Goal: Task Accomplishment & Management: Manage account settings

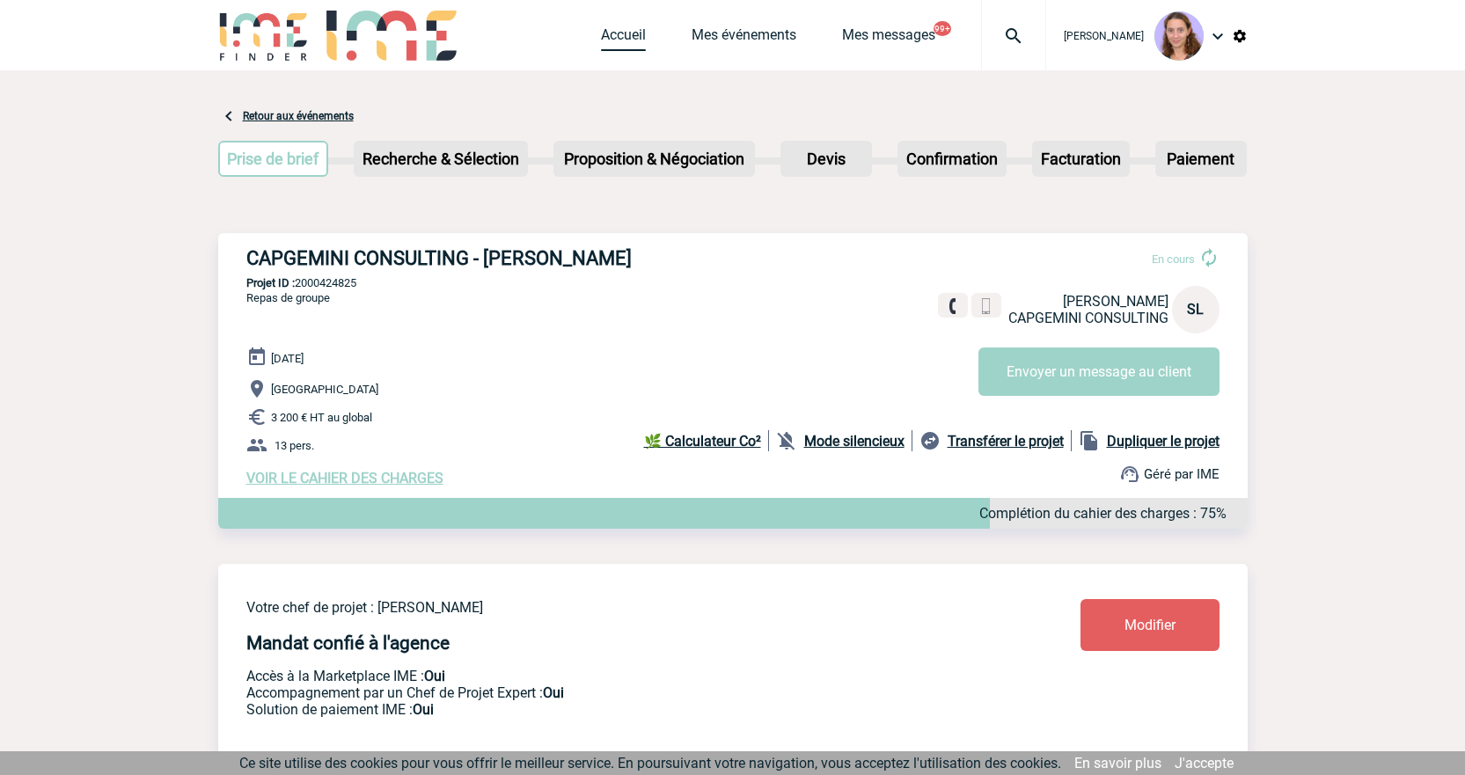
drag, startPoint x: 0, startPoint y: 0, endPoint x: 636, endPoint y: 27, distance: 636.8
click at [636, 27] on link "Accueil" at bounding box center [623, 38] width 45 height 25
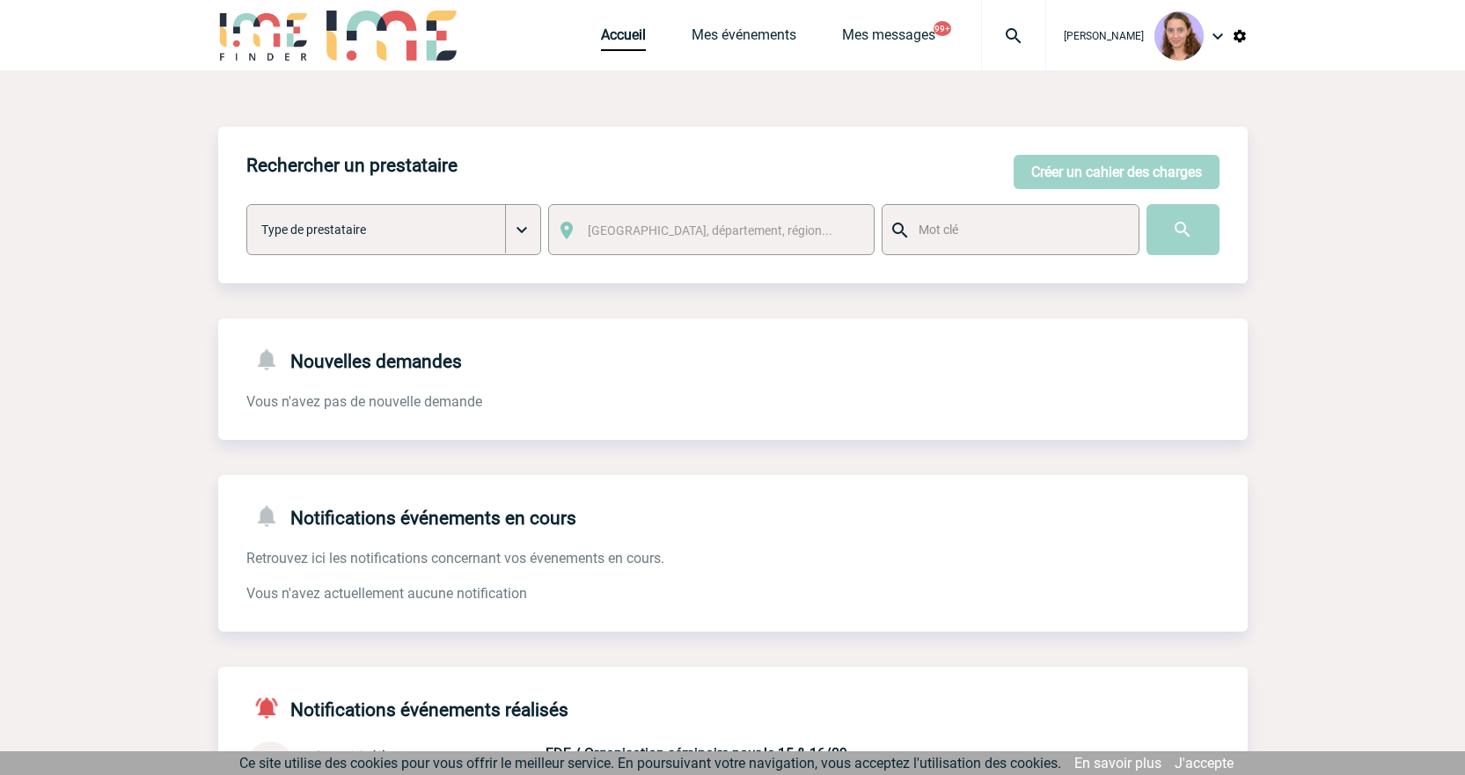
click at [993, 29] on img at bounding box center [1013, 36] width 63 height 21
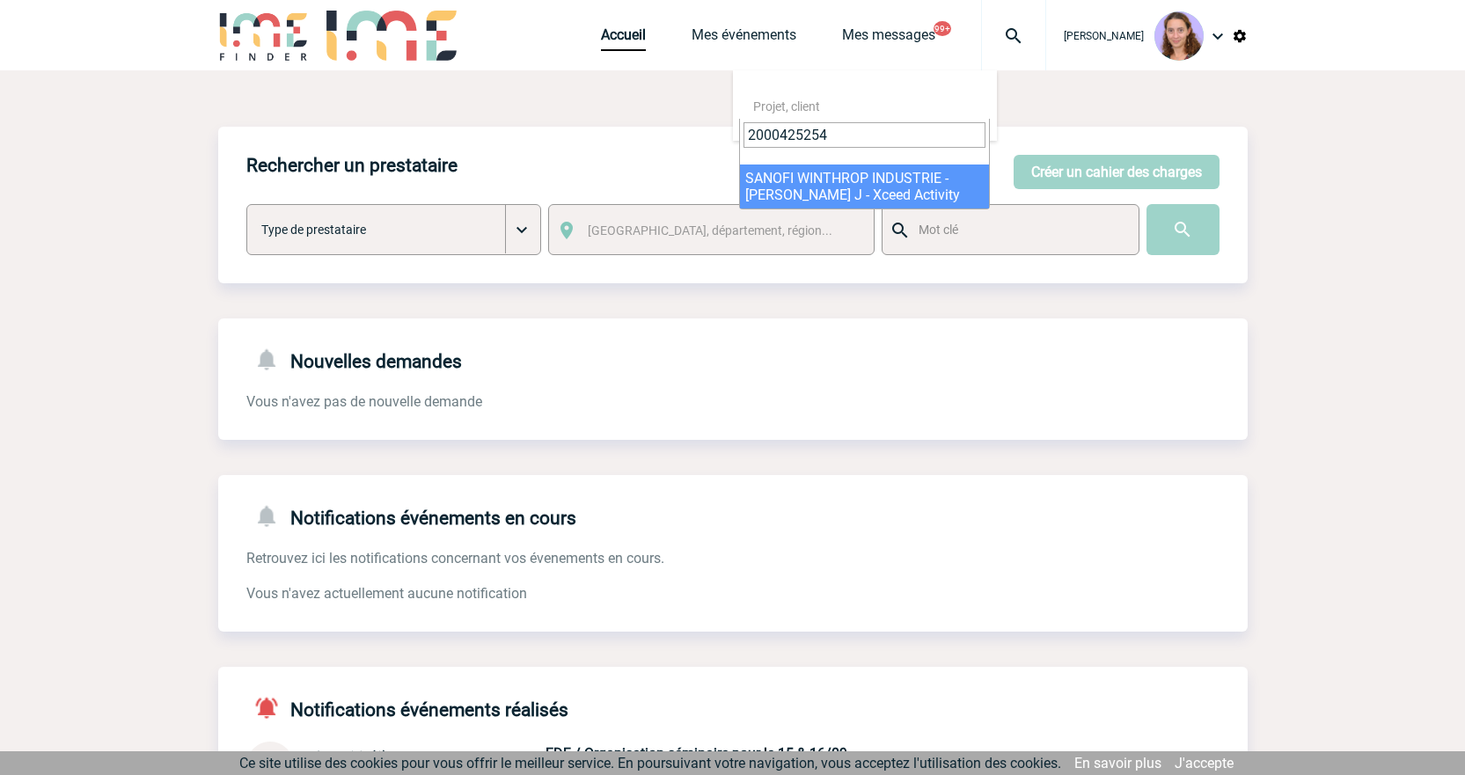
type input "2000425254"
select select "24755"
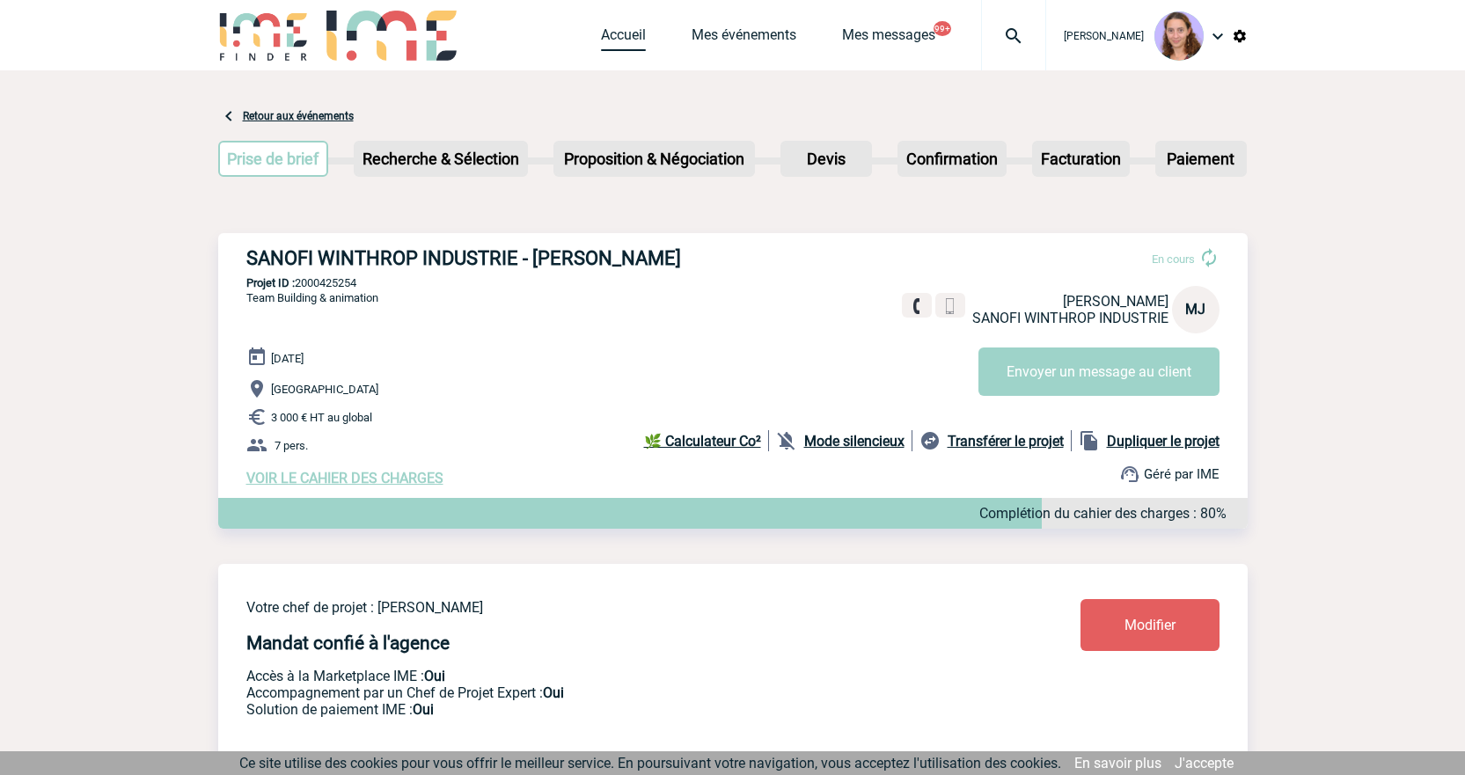
click at [618, 29] on link "Accueil" at bounding box center [623, 38] width 45 height 25
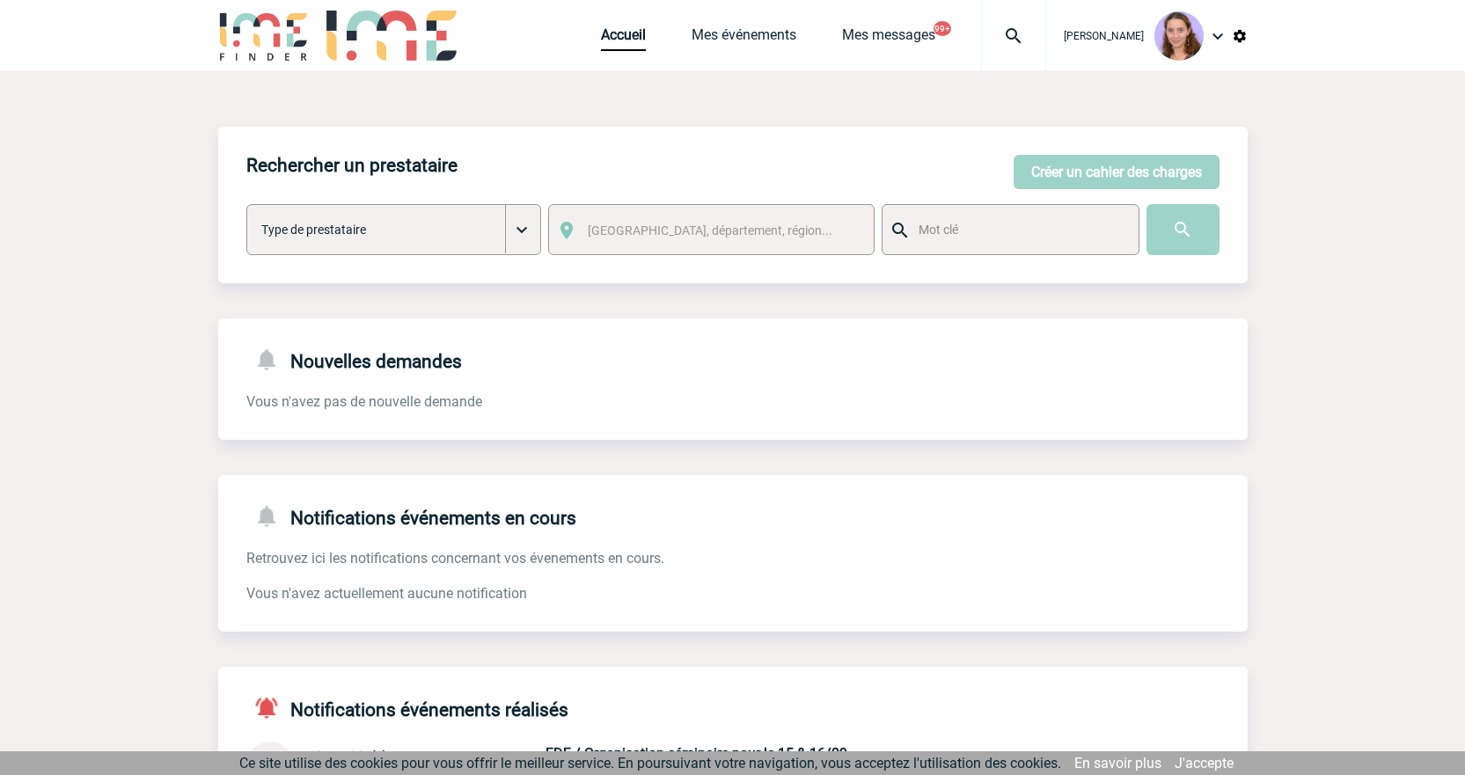
click at [995, 25] on div at bounding box center [1013, 35] width 65 height 70
paste input "2000425005"
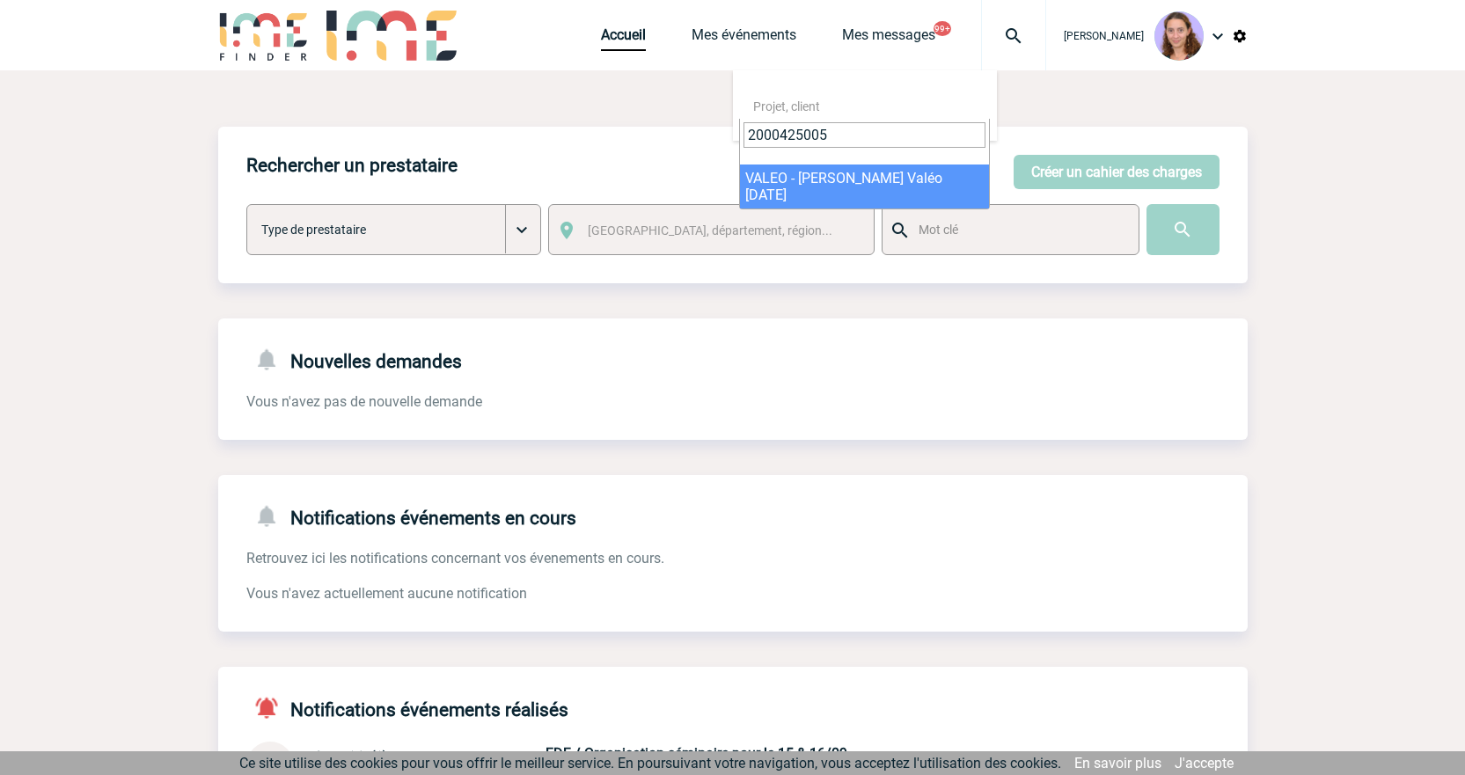
type input "2000425005"
select select "24506"
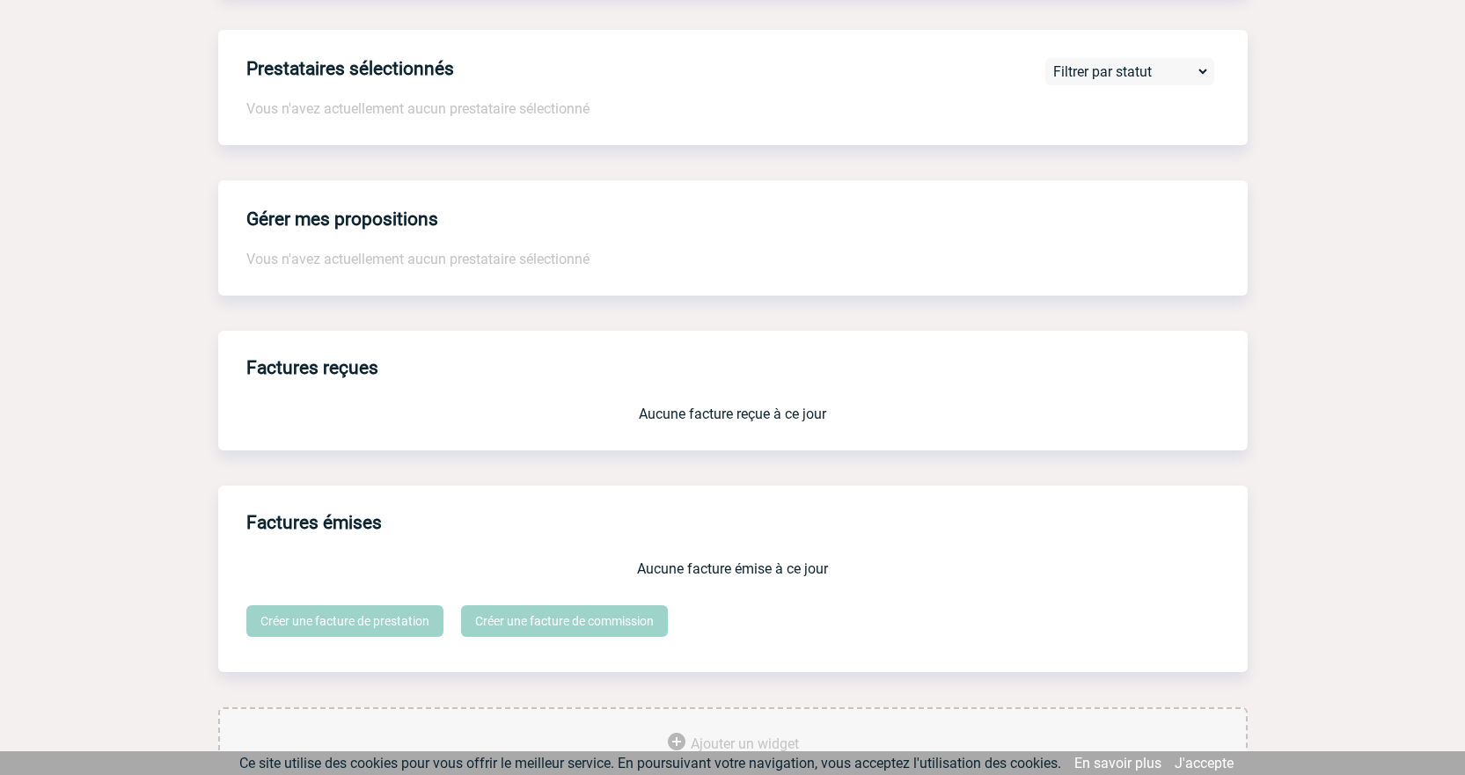
scroll to position [1318, 0]
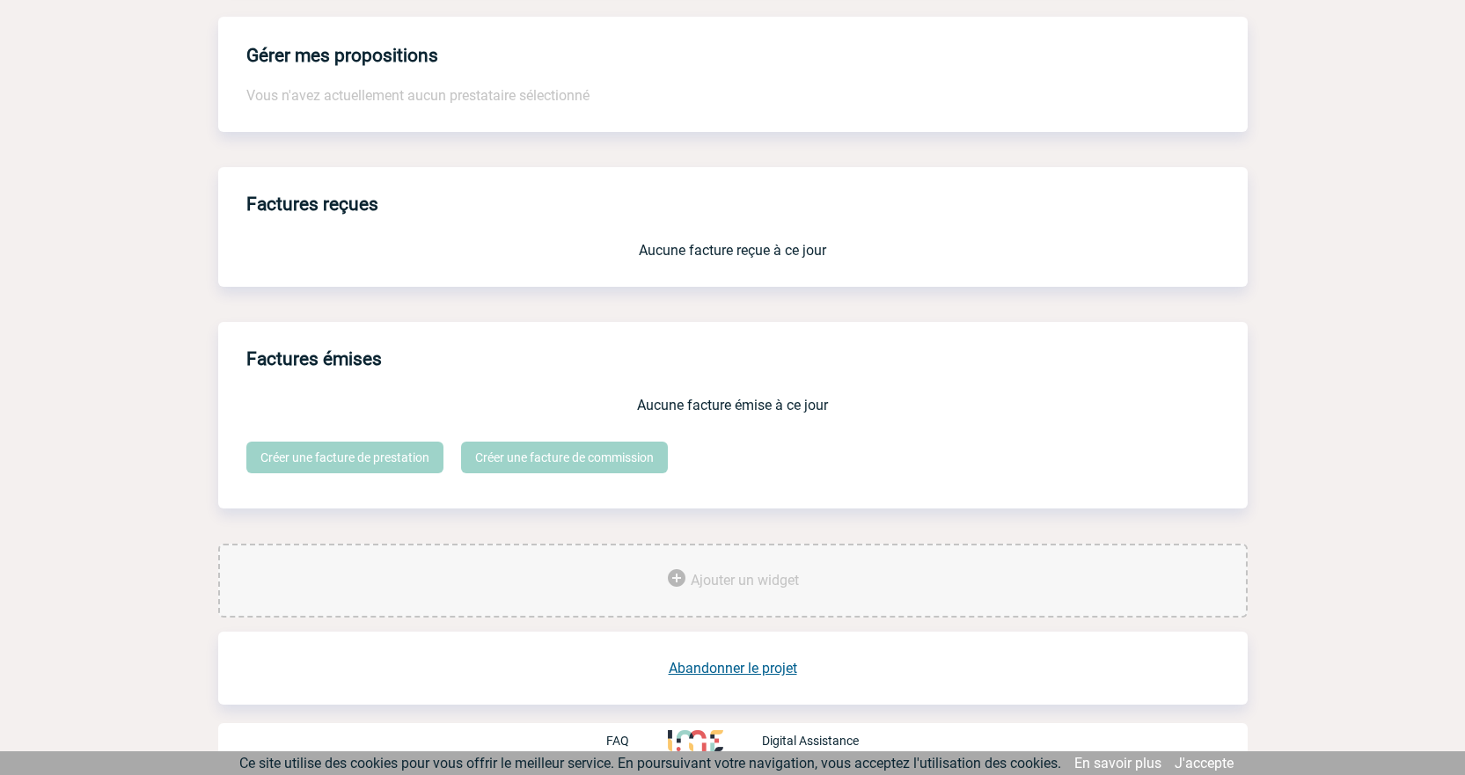
click at [748, 665] on link "Abandonner le projet" at bounding box center [733, 668] width 128 height 17
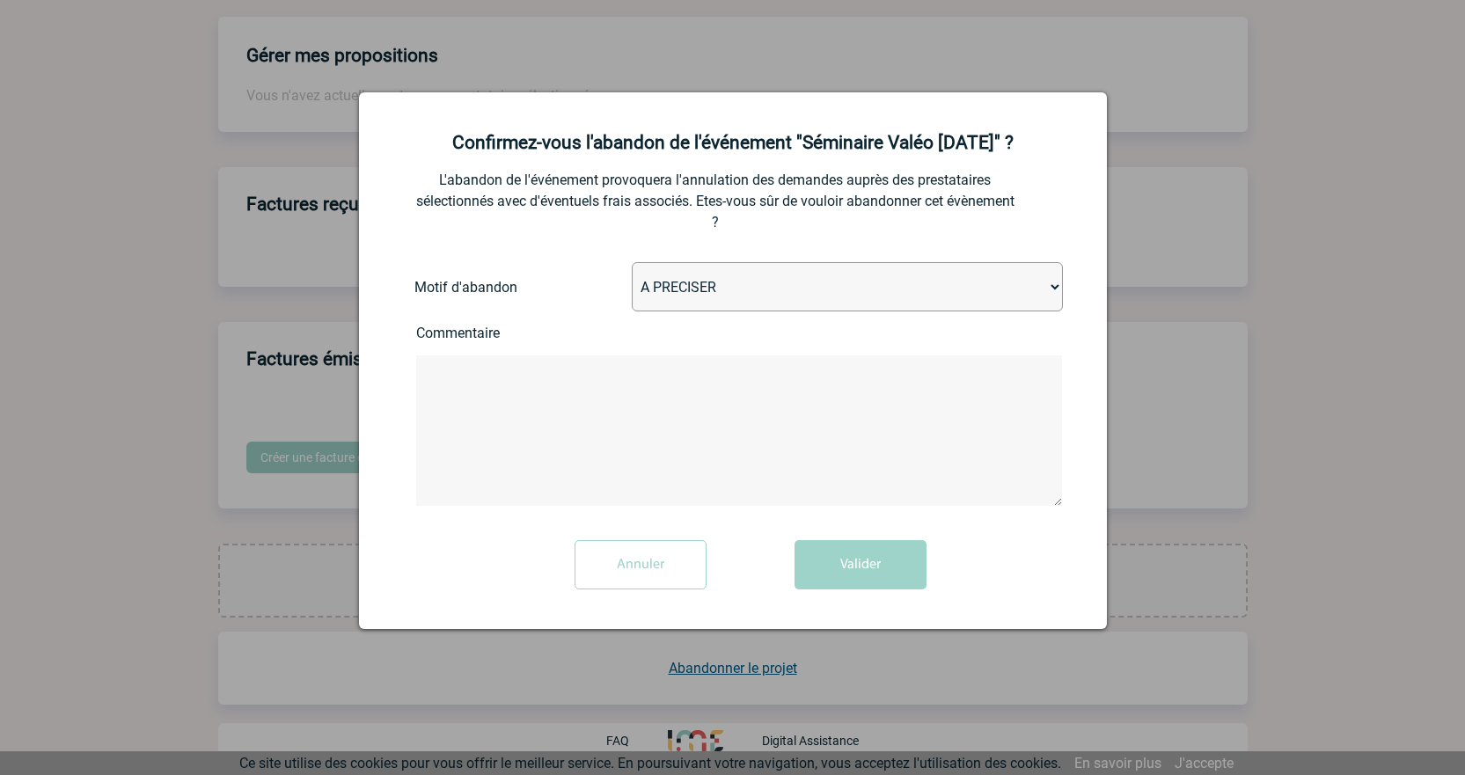
click at [690, 292] on select "A PRECISER Projet annulé Projet reporté Evénement organisé en interne A fait ap…" at bounding box center [847, 286] width 431 height 49
select select "ABANDON_PROJET_10"
click at [632, 263] on select "A PRECISER Projet annulé Projet reporté Evénement organisé en interne A fait ap…" at bounding box center [847, 286] width 431 height 49
click at [644, 414] on textarea at bounding box center [739, 431] width 646 height 150
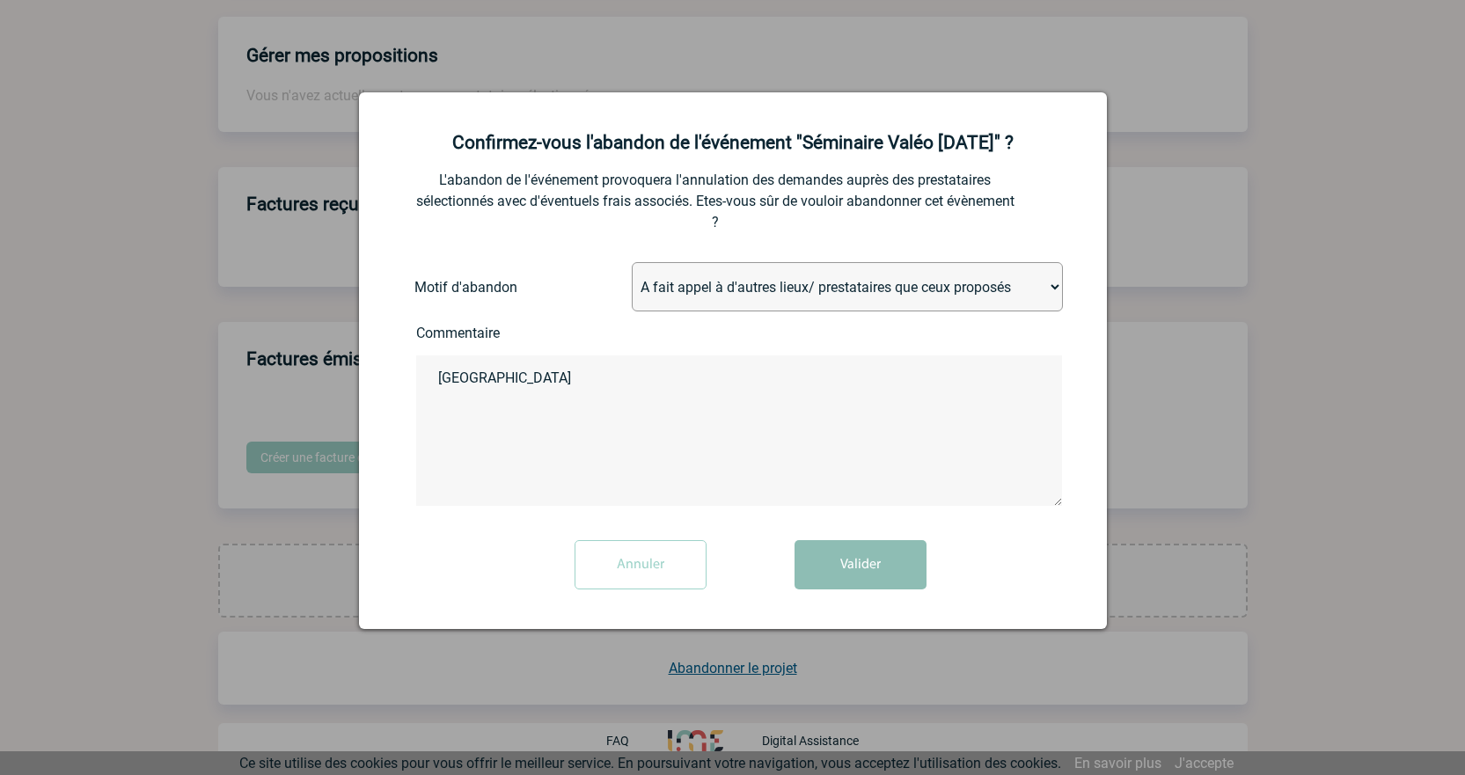
type textarea "Egypte"
click at [904, 545] on button "Valider" at bounding box center [861, 564] width 132 height 49
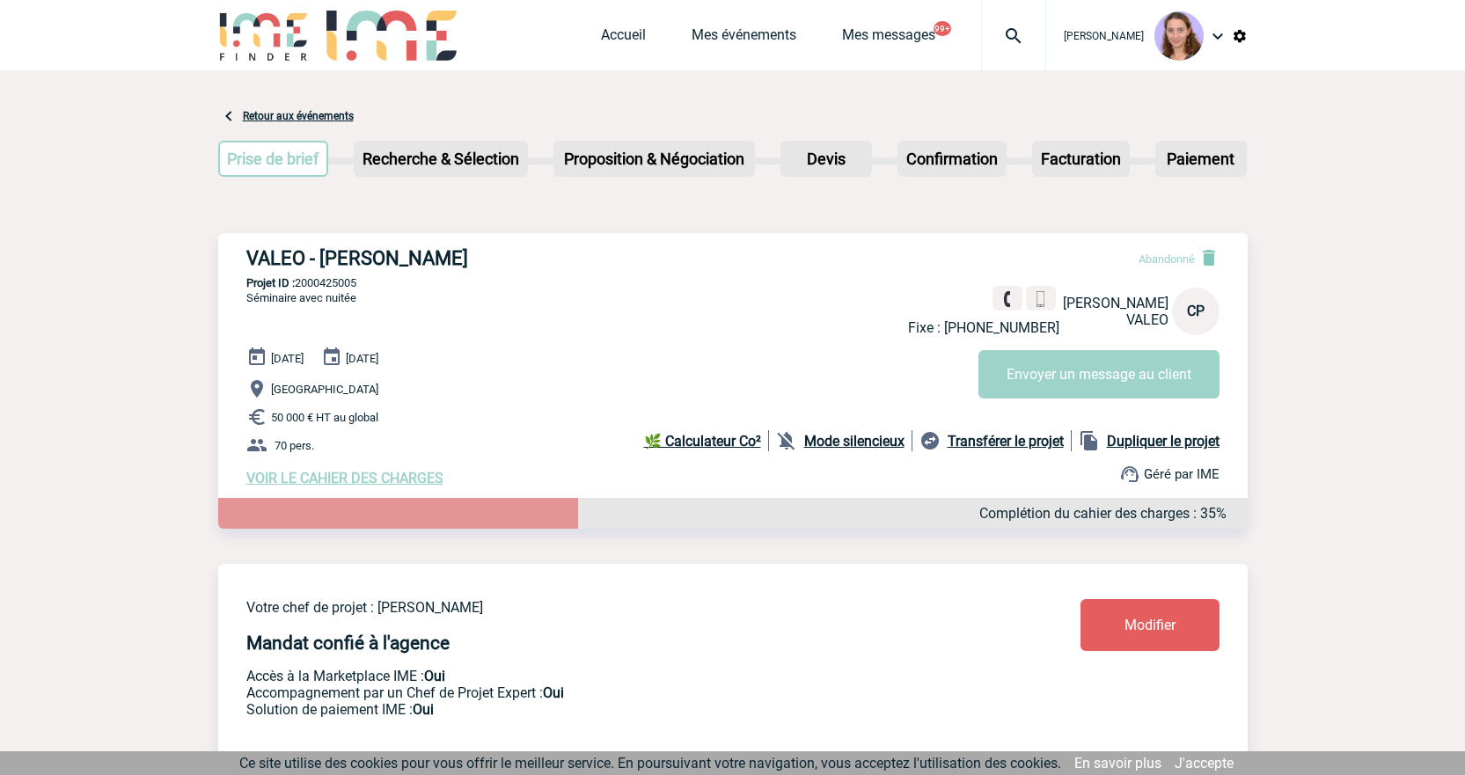
click at [999, 33] on img at bounding box center [1013, 36] width 63 height 21
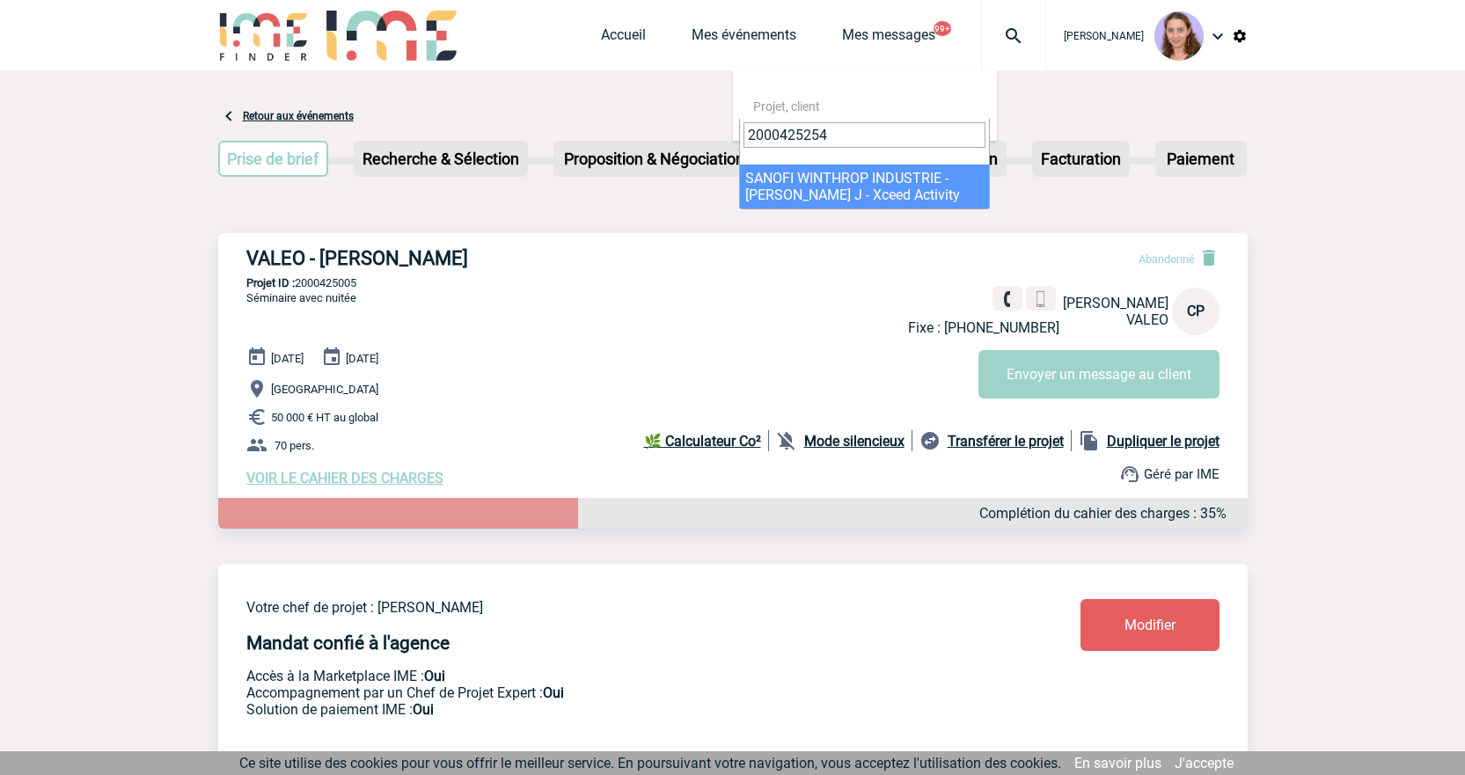
type input "2000425254"
select select "24755"
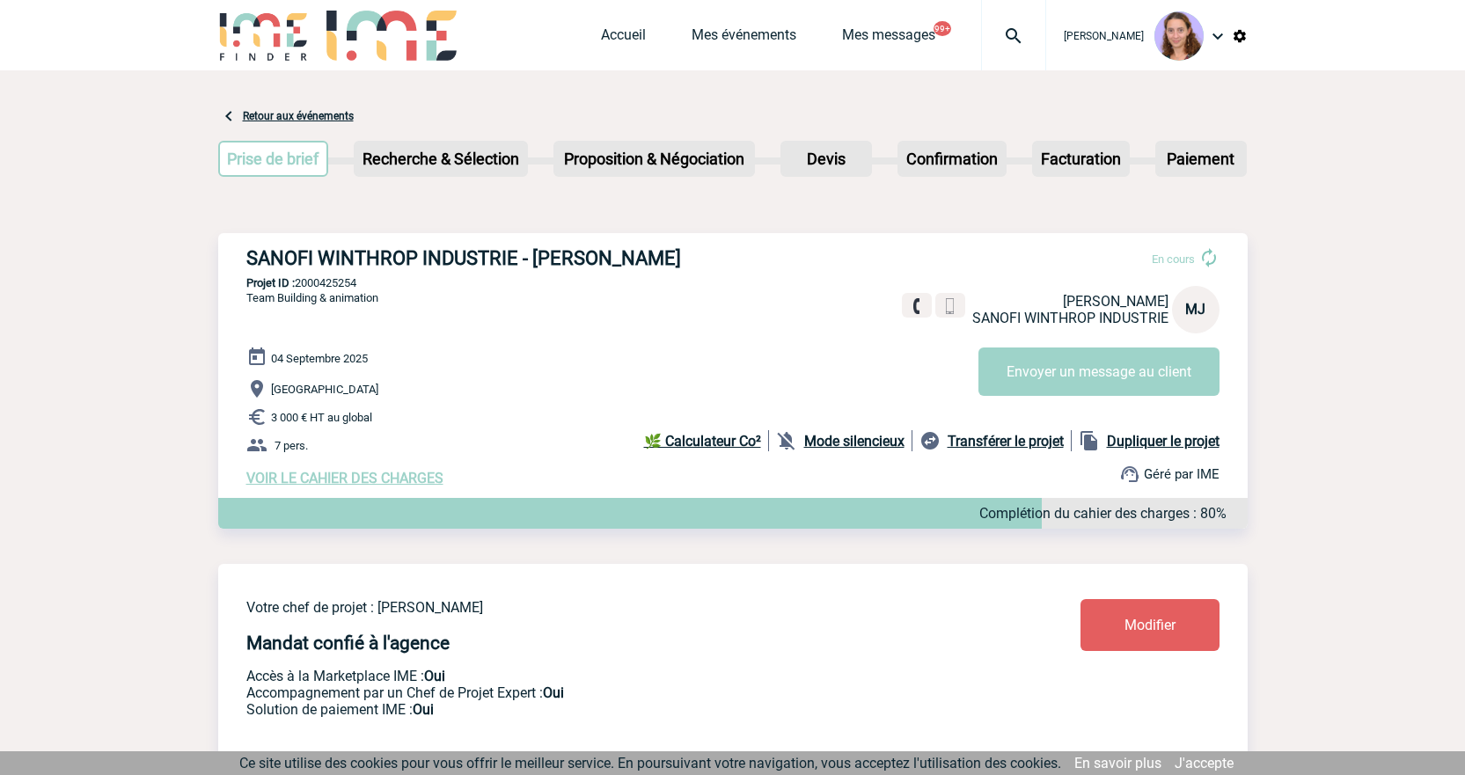
click at [1129, 634] on span "Modifier" at bounding box center [1150, 625] width 51 height 17
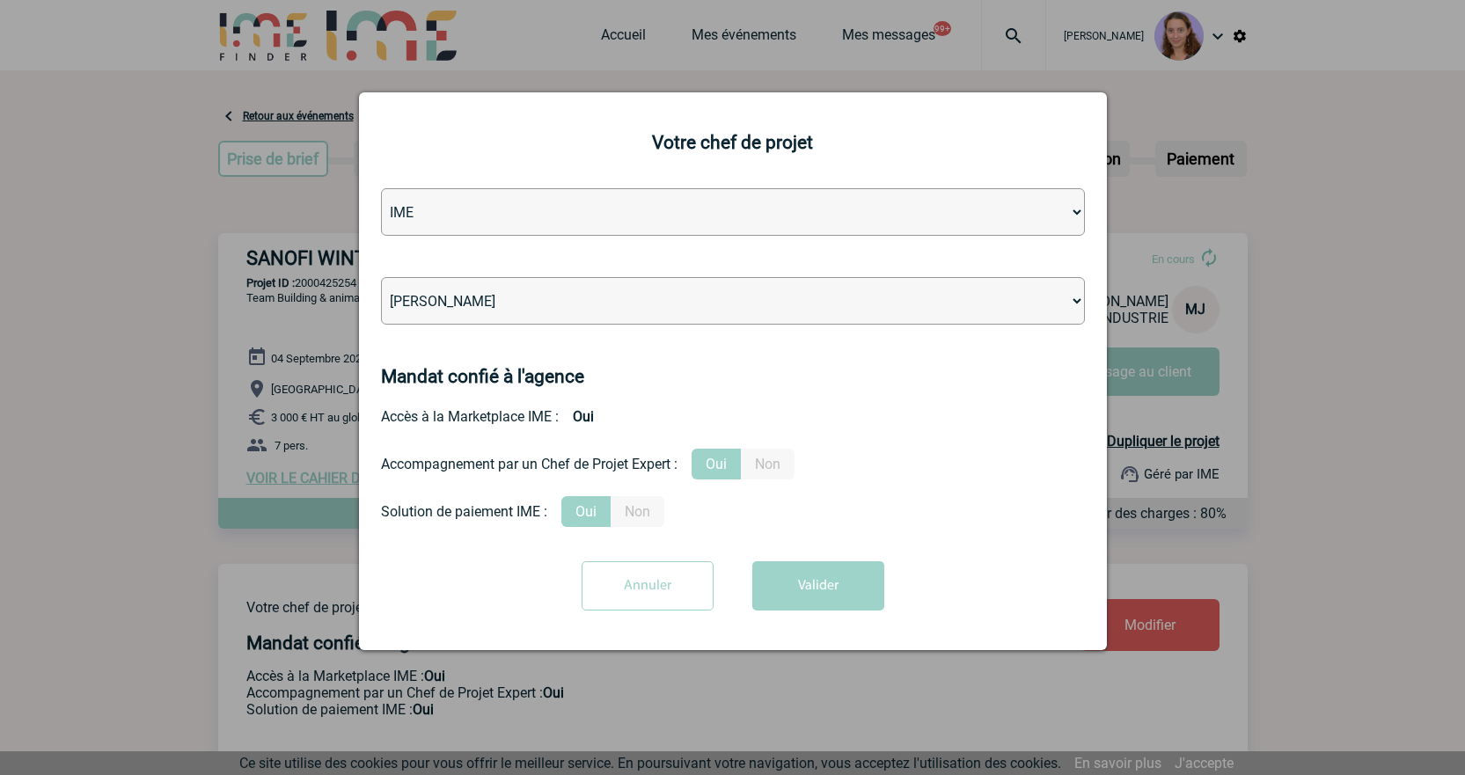
click at [472, 298] on select "Léa PITTIGLIO Yanis DE CLERCQ Victor KALB Jean-Chris NTAMACK Stefan MILADINOVIC…" at bounding box center [733, 301] width 704 height 48
select select "131347"
click at [381, 278] on select "Léa PITTIGLIO Yanis DE CLERCQ Victor KALB Jean-Chris NTAMACK Stefan MILADINOVIC…" at bounding box center [733, 301] width 704 height 48
click at [822, 571] on button "Valider" at bounding box center [818, 585] width 132 height 49
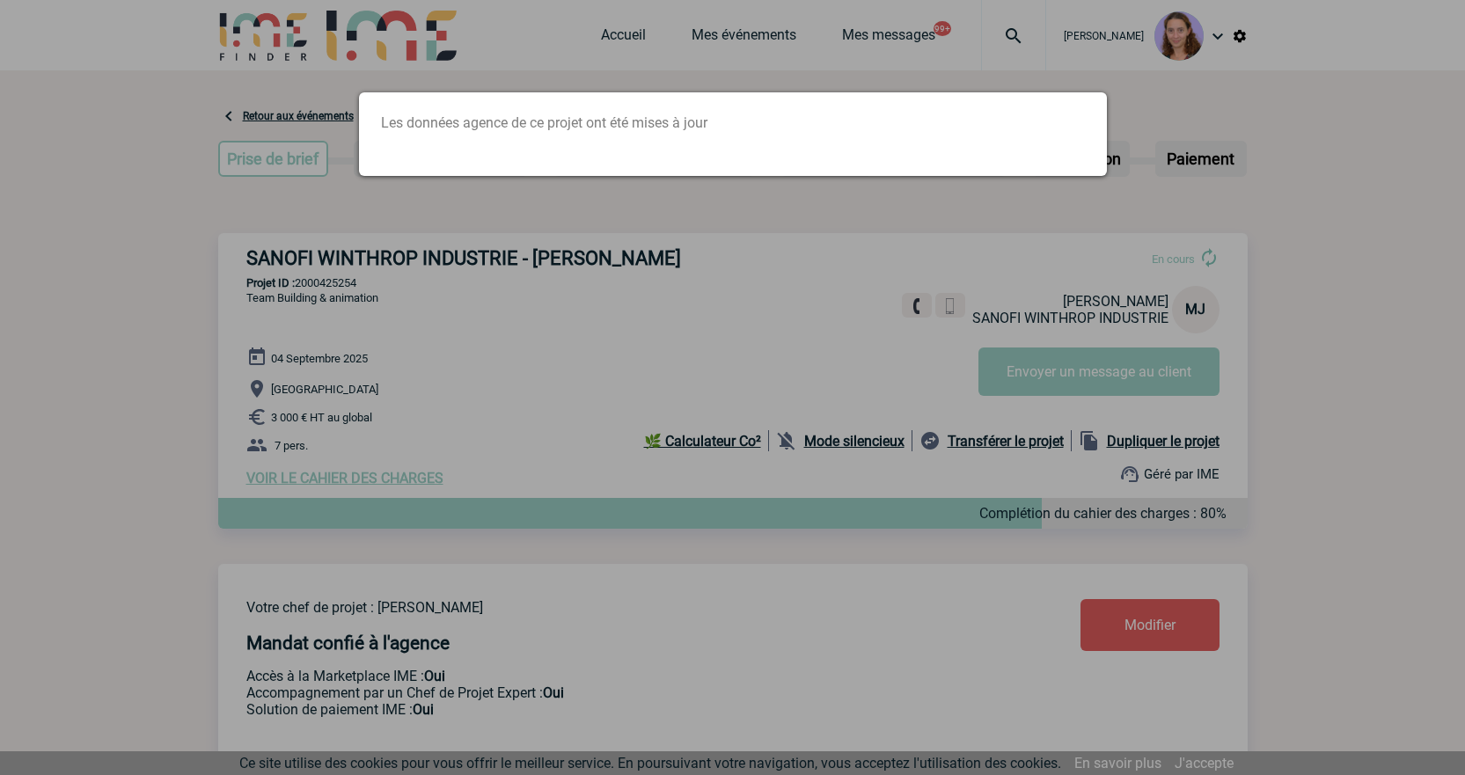
click at [985, 48] on div at bounding box center [732, 387] width 1465 height 775
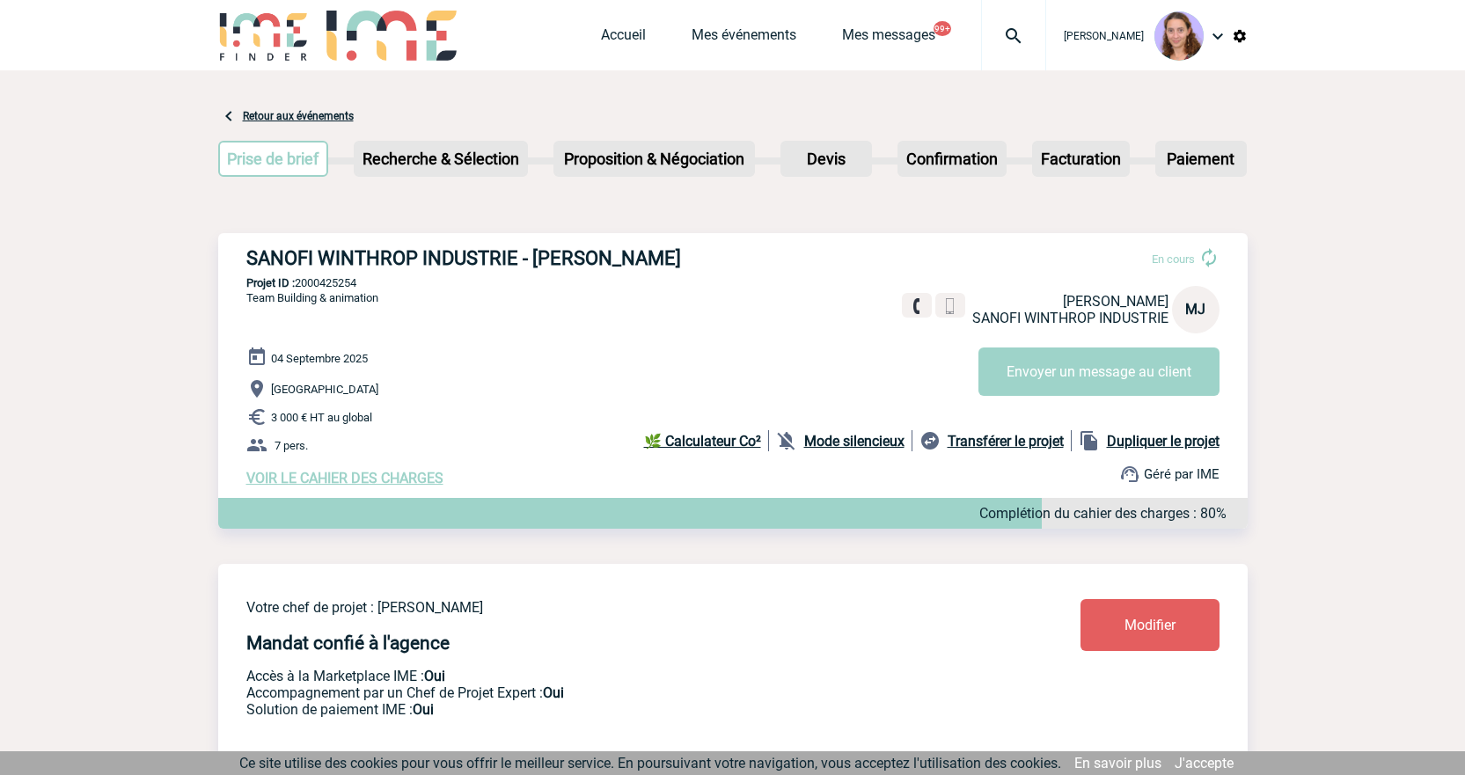
click at [997, 53] on div at bounding box center [1013, 35] width 65 height 70
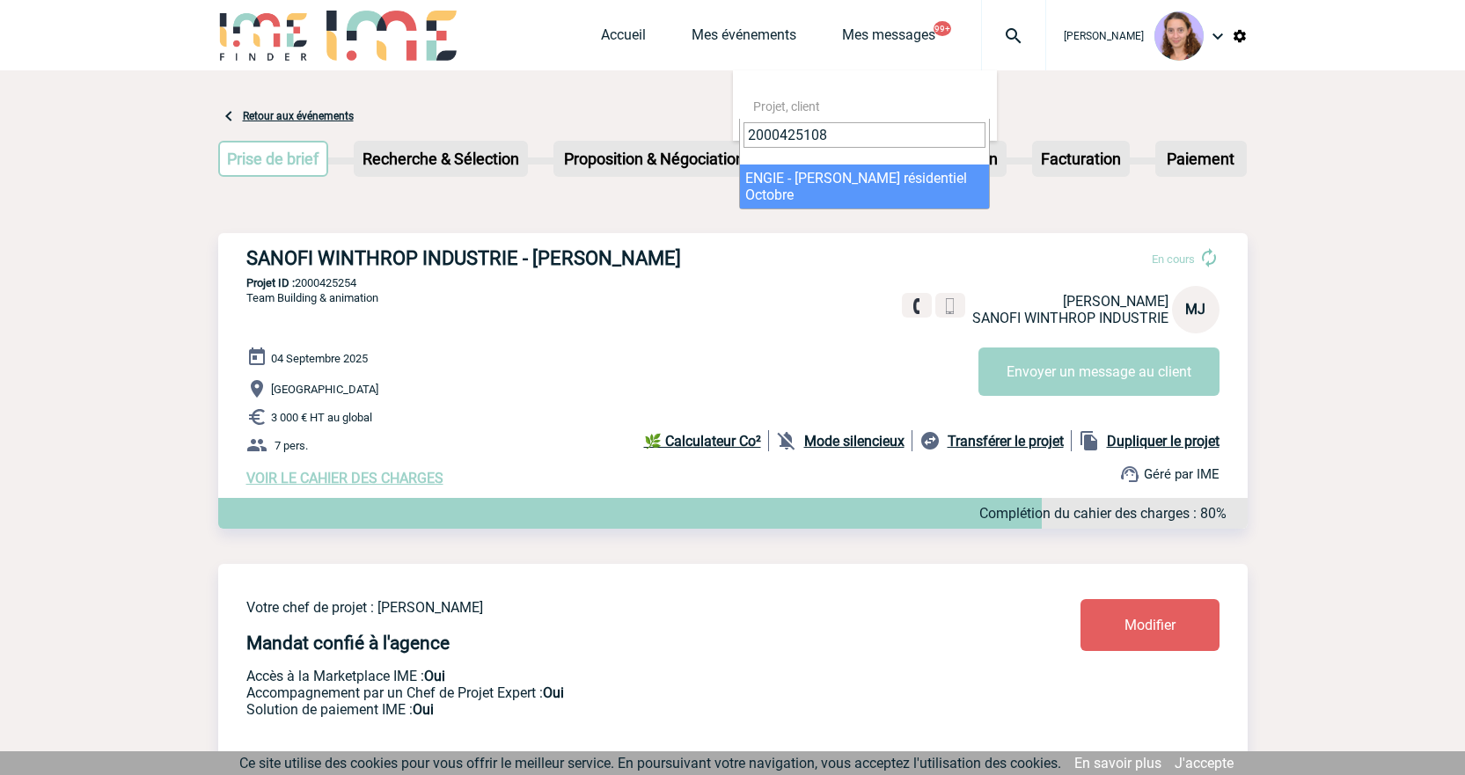
type input "2000425108"
select select "24609"
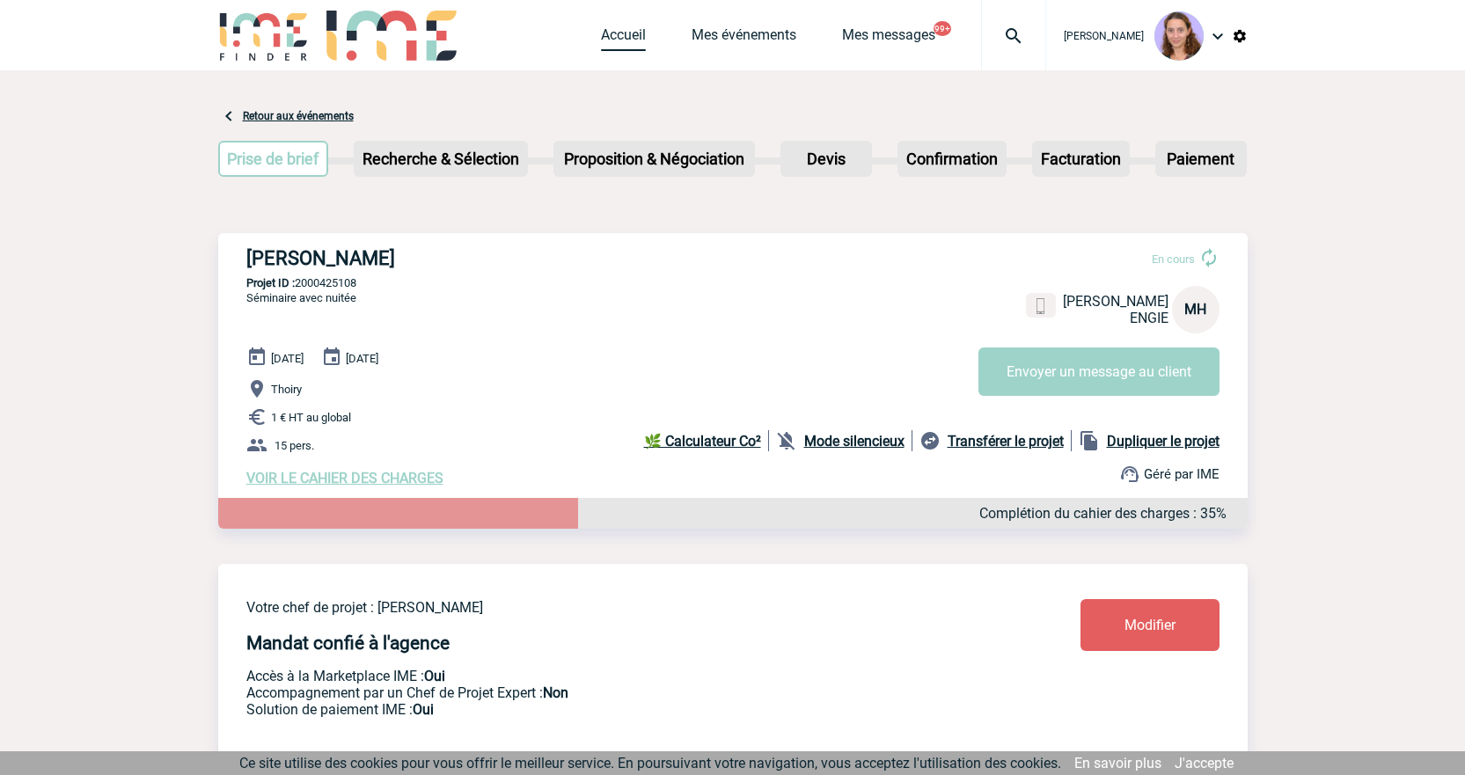
click at [634, 33] on link "Accueil" at bounding box center [623, 38] width 45 height 25
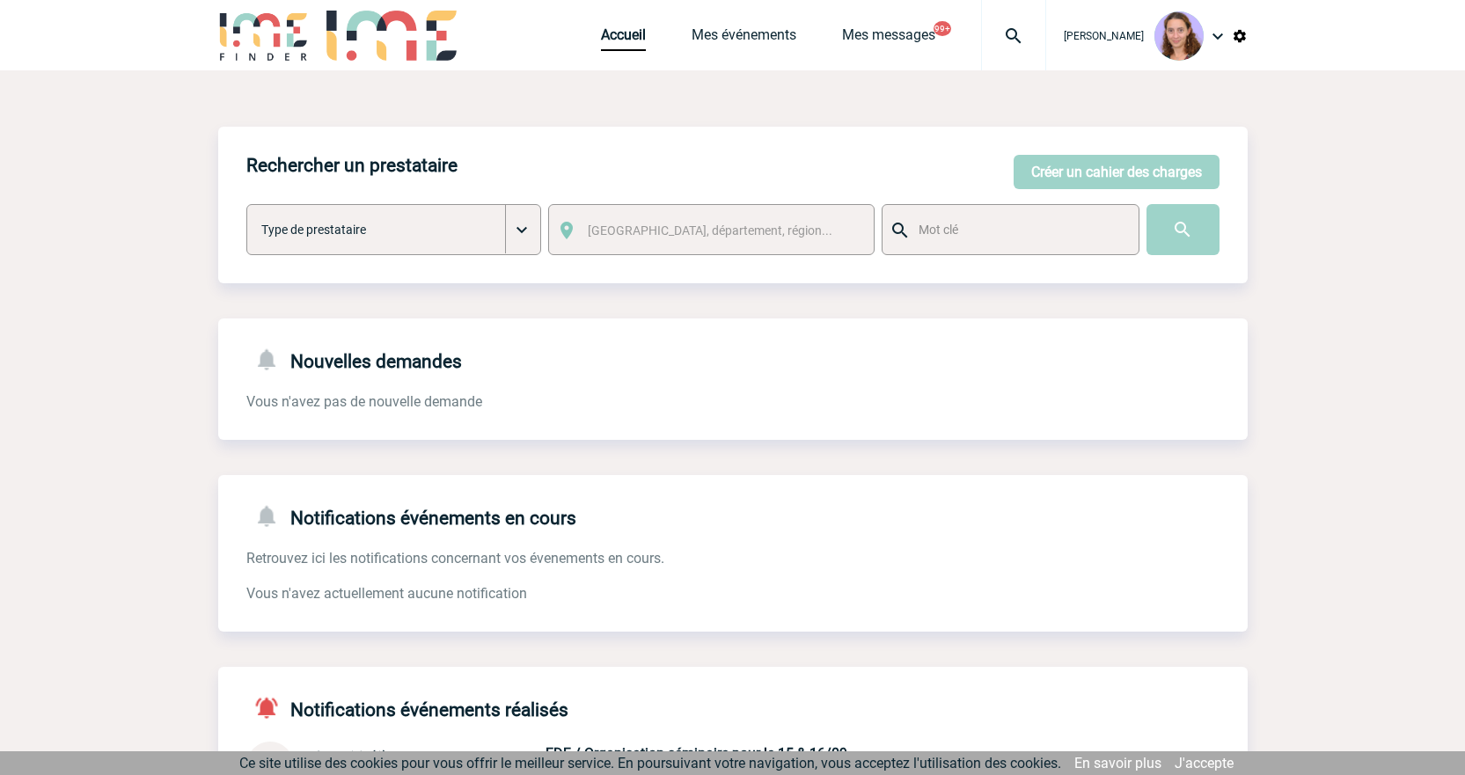
click at [636, 20] on div "Accueil Mes événements Mes messages 99+ Projet, client Projet, client" at bounding box center [823, 35] width 445 height 70
click at [623, 40] on link "Accueil" at bounding box center [623, 38] width 45 height 25
click at [627, 34] on link "Accueil" at bounding box center [623, 38] width 45 height 25
